Goal: Transaction & Acquisition: Book appointment/travel/reservation

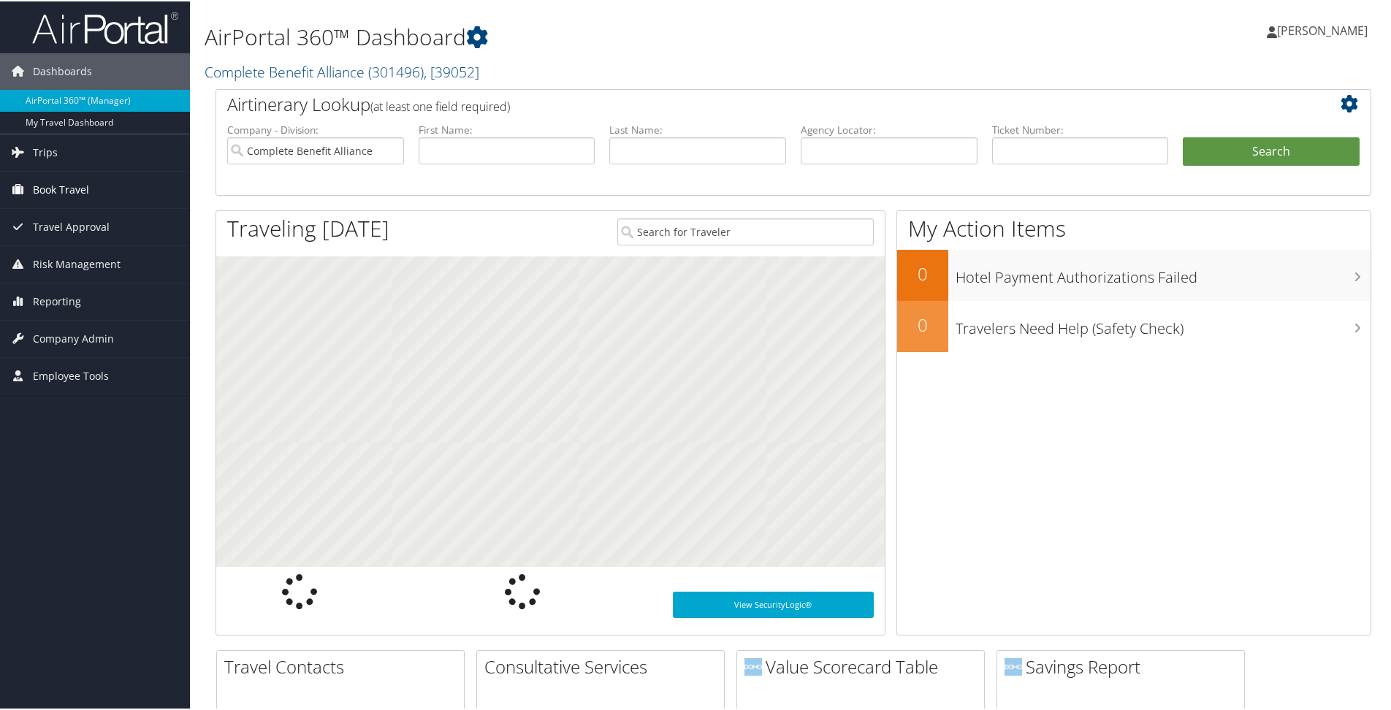
click at [88, 189] on span "Book Travel" at bounding box center [61, 188] width 56 height 37
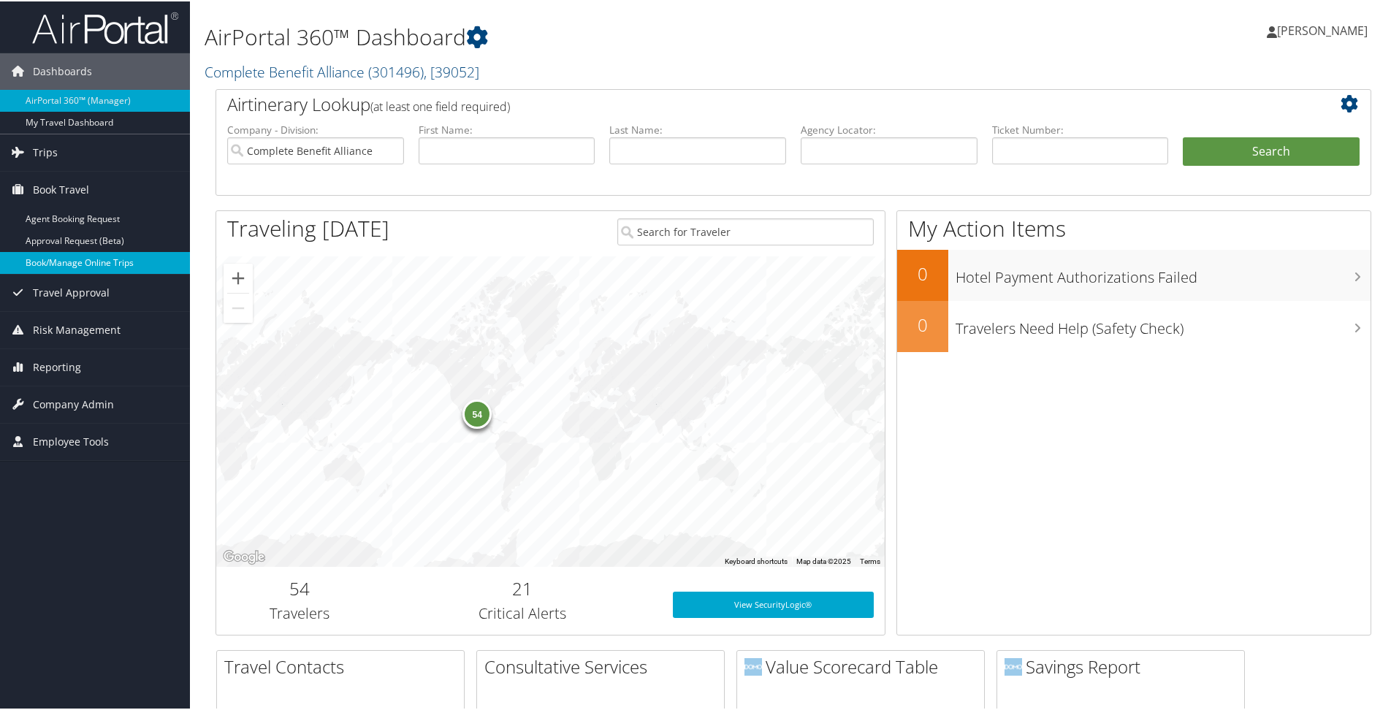
click at [80, 251] on link "Book/Manage Online Trips" at bounding box center [95, 261] width 190 height 22
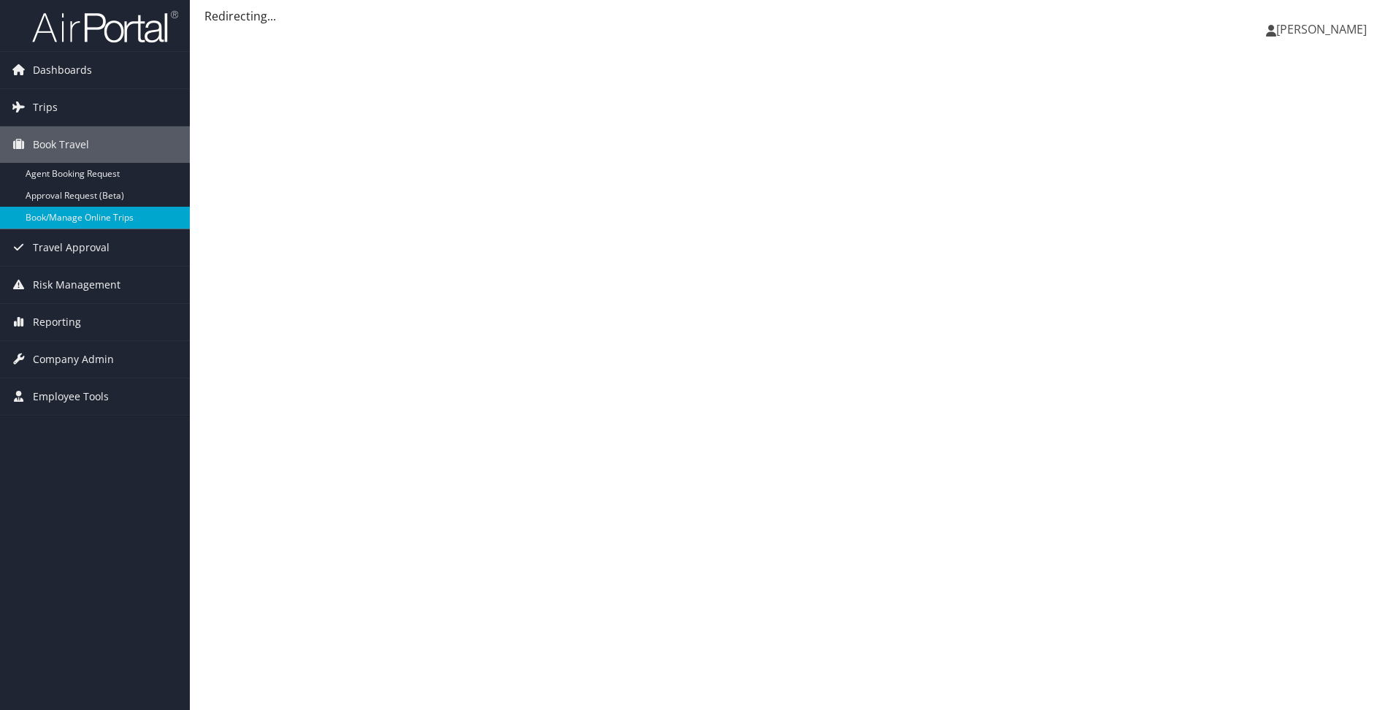
drag, startPoint x: 0, startPoint y: 0, endPoint x: 1317, endPoint y: 31, distance: 1317.9
click at [1317, 31] on span "[PERSON_NAME]" at bounding box center [1322, 29] width 91 height 16
